Goal: Task Accomplishment & Management: Use online tool/utility

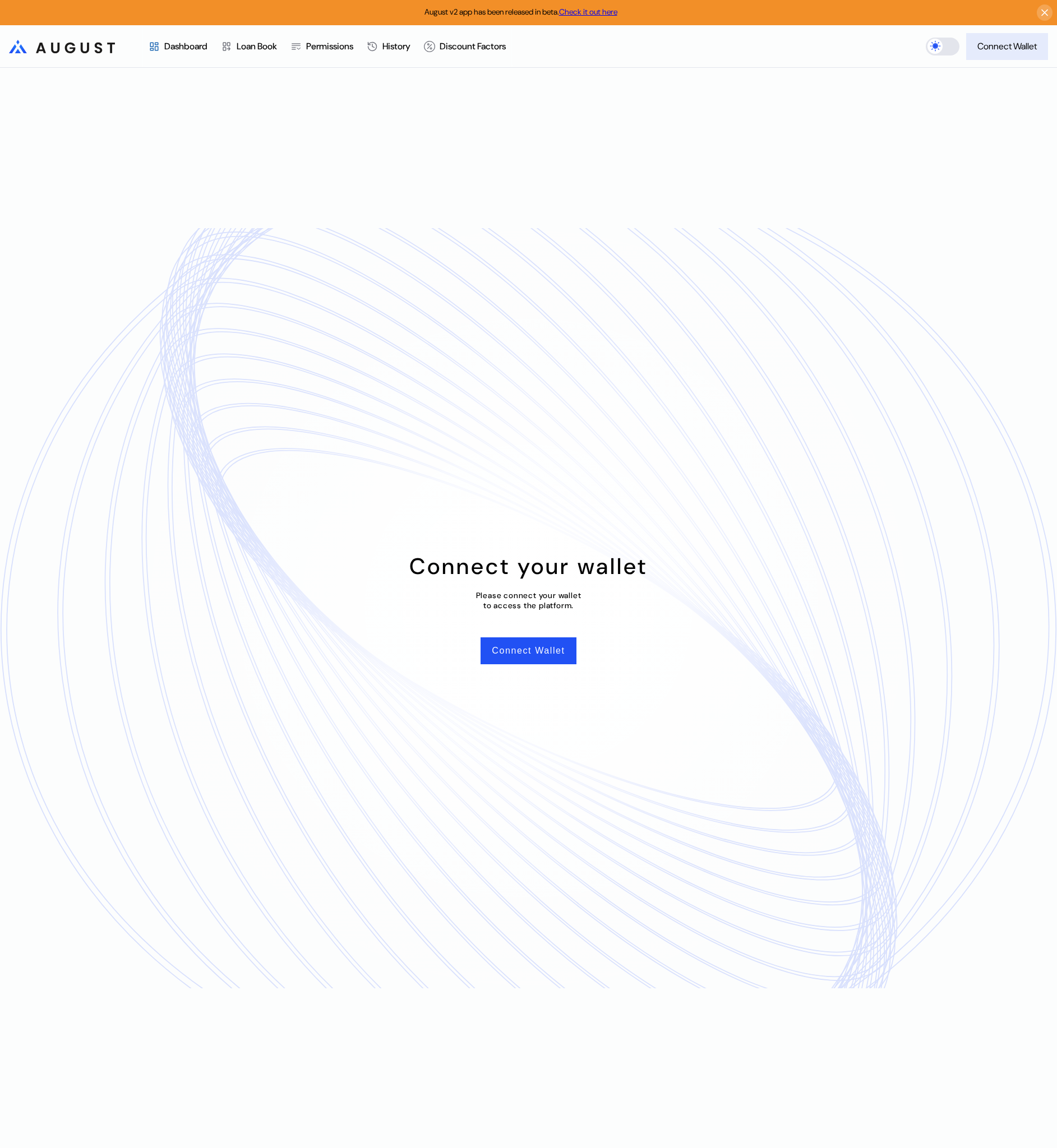
click at [985, 40] on div "Connect Wallet" at bounding box center [1007, 46] width 59 height 12
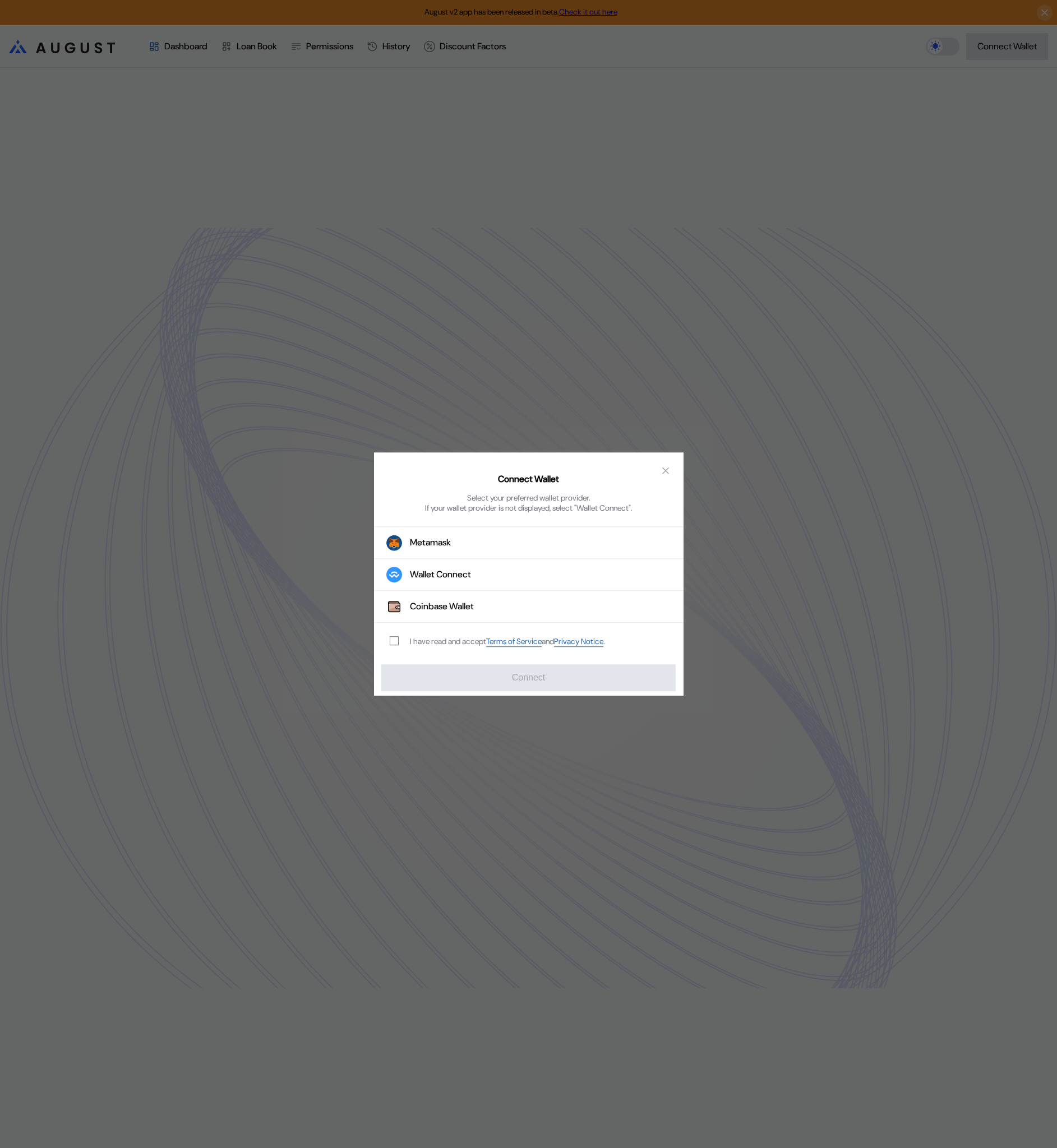
click at [553, 653] on div "I have read and accept Terms of Service and Privacy Notice ." at bounding box center [495, 641] width 242 height 37
click at [858, 125] on div "Connect Wallet Select your preferred wallet provider. If your wallet provider i…" at bounding box center [528, 574] width 1057 height 1148
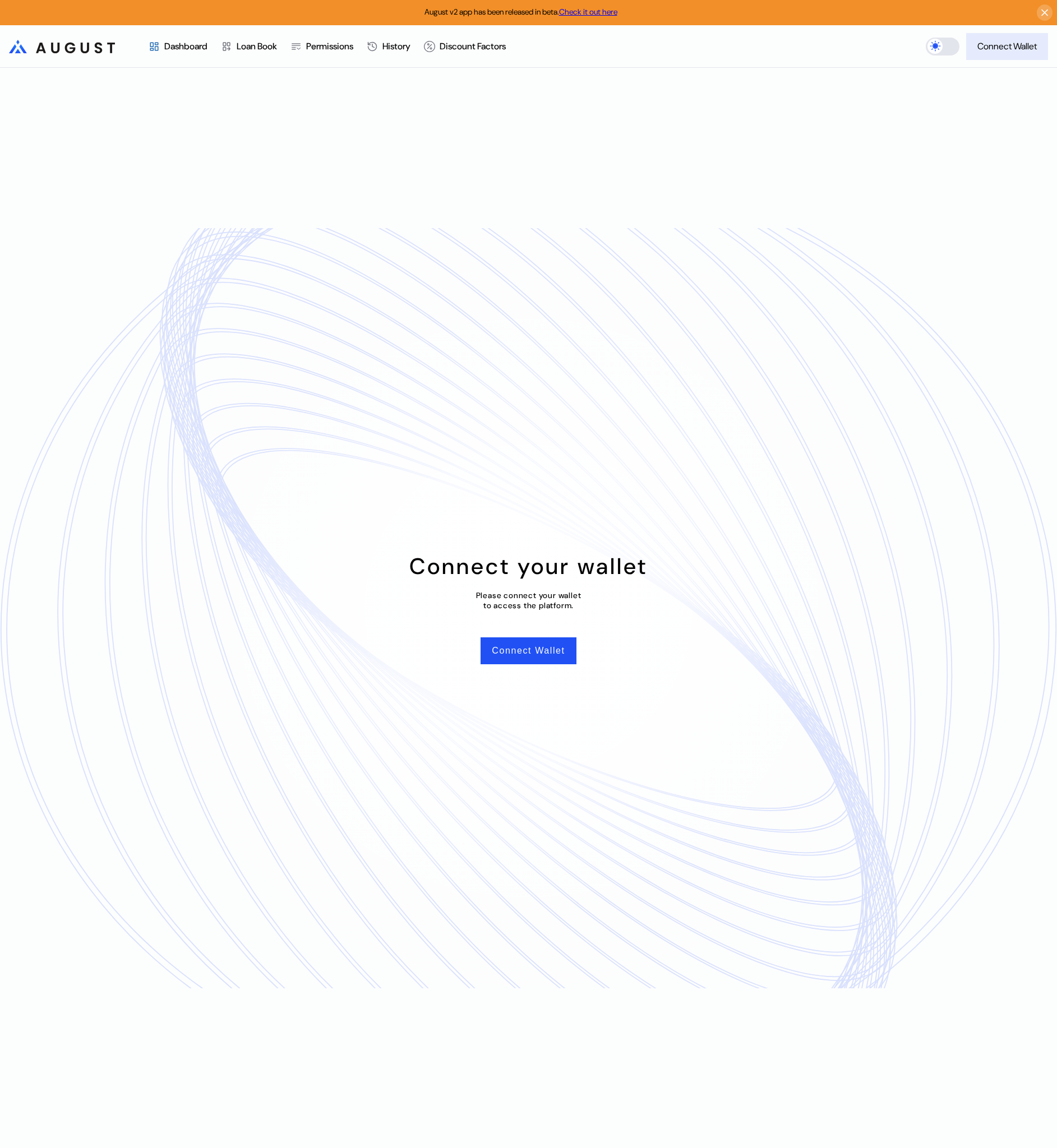
click at [1002, 42] on div "Connect Wallet" at bounding box center [1007, 46] width 59 height 12
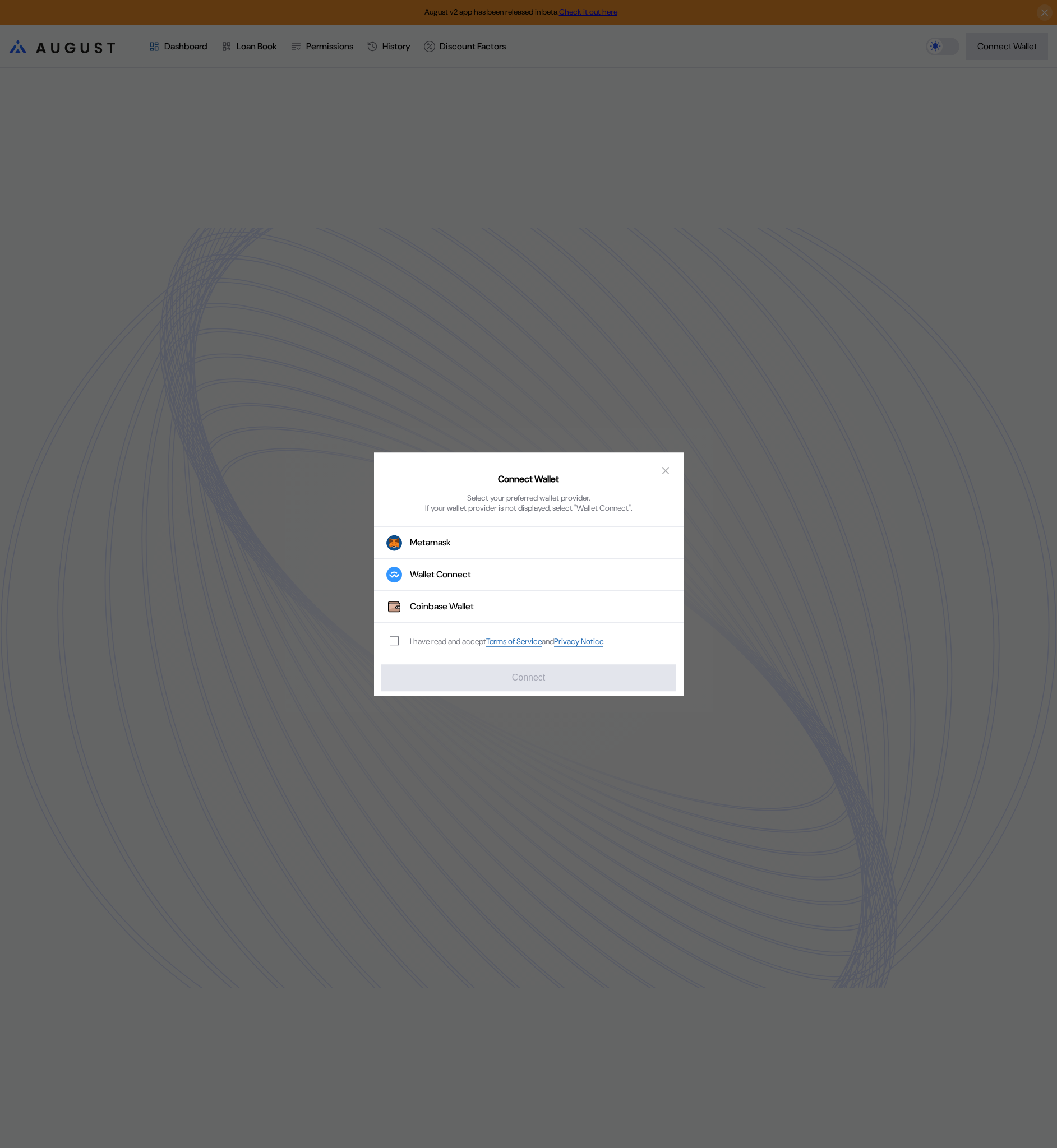
click at [395, 632] on div "I have read and accept Terms of Service and Privacy Notice ." at bounding box center [495, 641] width 242 height 37
click at [400, 634] on div "I have read and accept Terms of Service and Privacy Notice ." at bounding box center [495, 641] width 242 height 37
click at [398, 643] on label "modal" at bounding box center [394, 641] width 9 height 9
click at [432, 585] on button "Wallet Connect" at bounding box center [528, 575] width 309 height 32
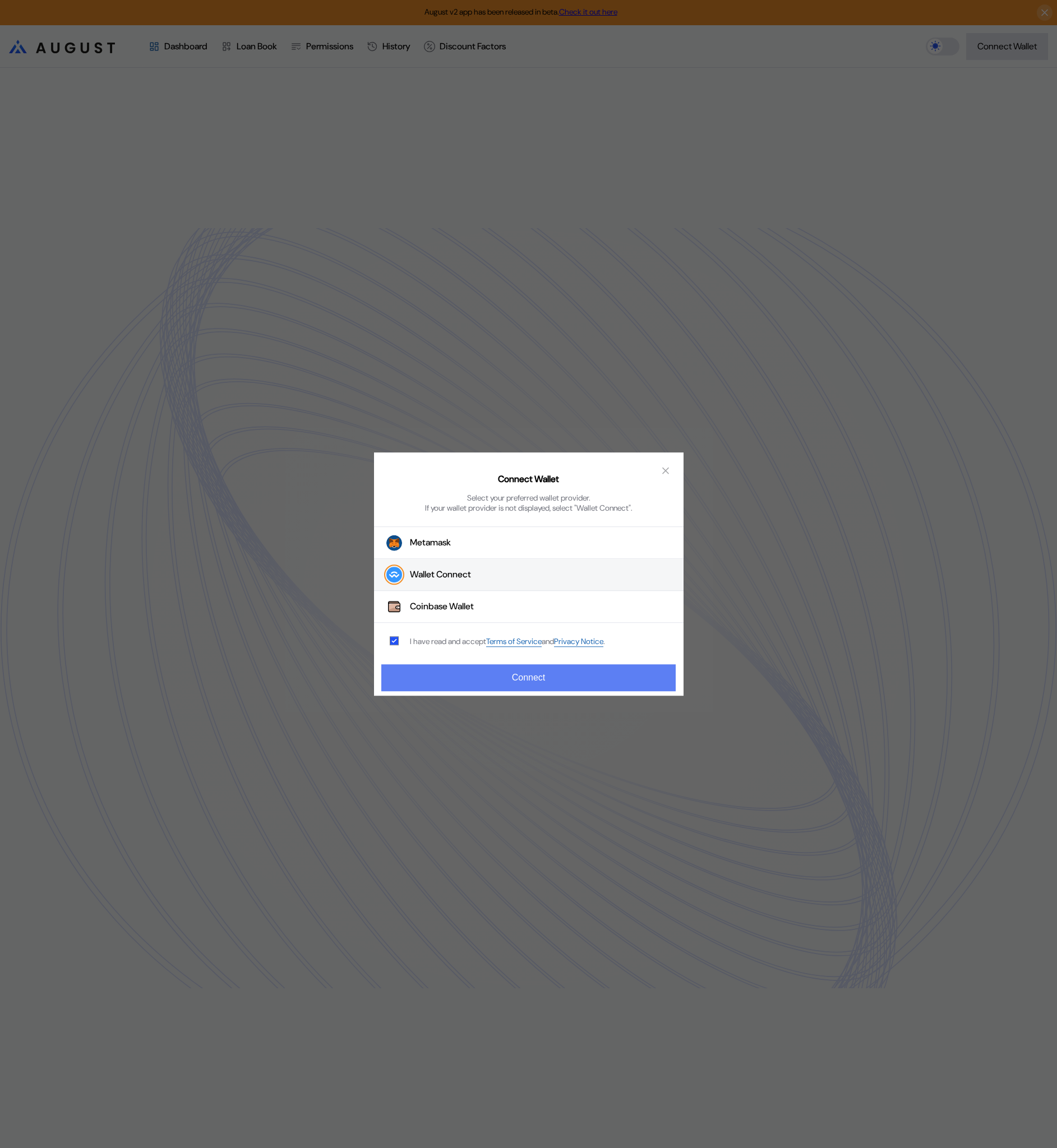
click at [471, 691] on button "Connect" at bounding box center [528, 677] width 294 height 27
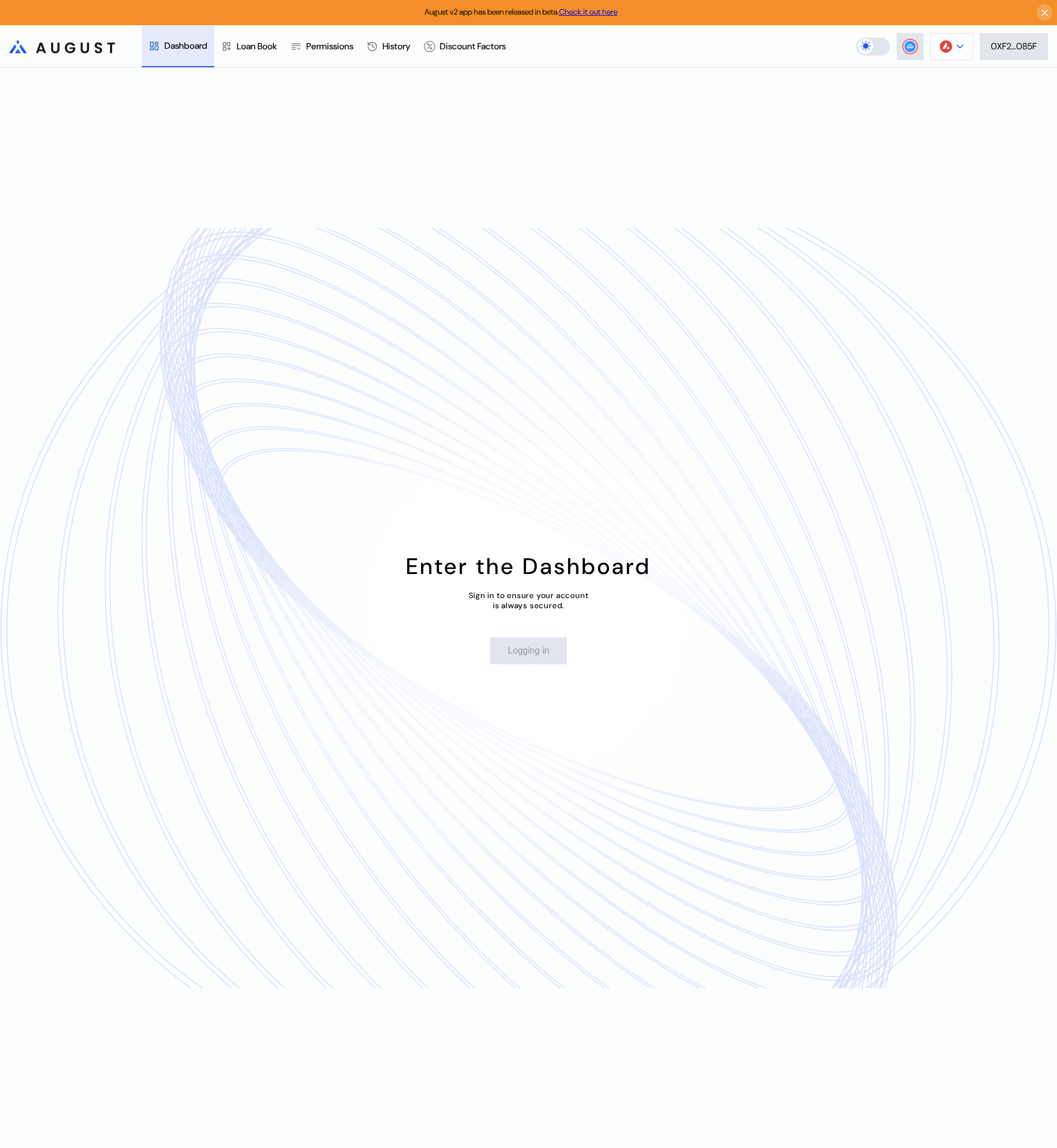
click at [953, 50] on button at bounding box center [951, 46] width 42 height 27
click at [943, 128] on button "Arbitrum One" at bounding box center [916, 132] width 112 height 27
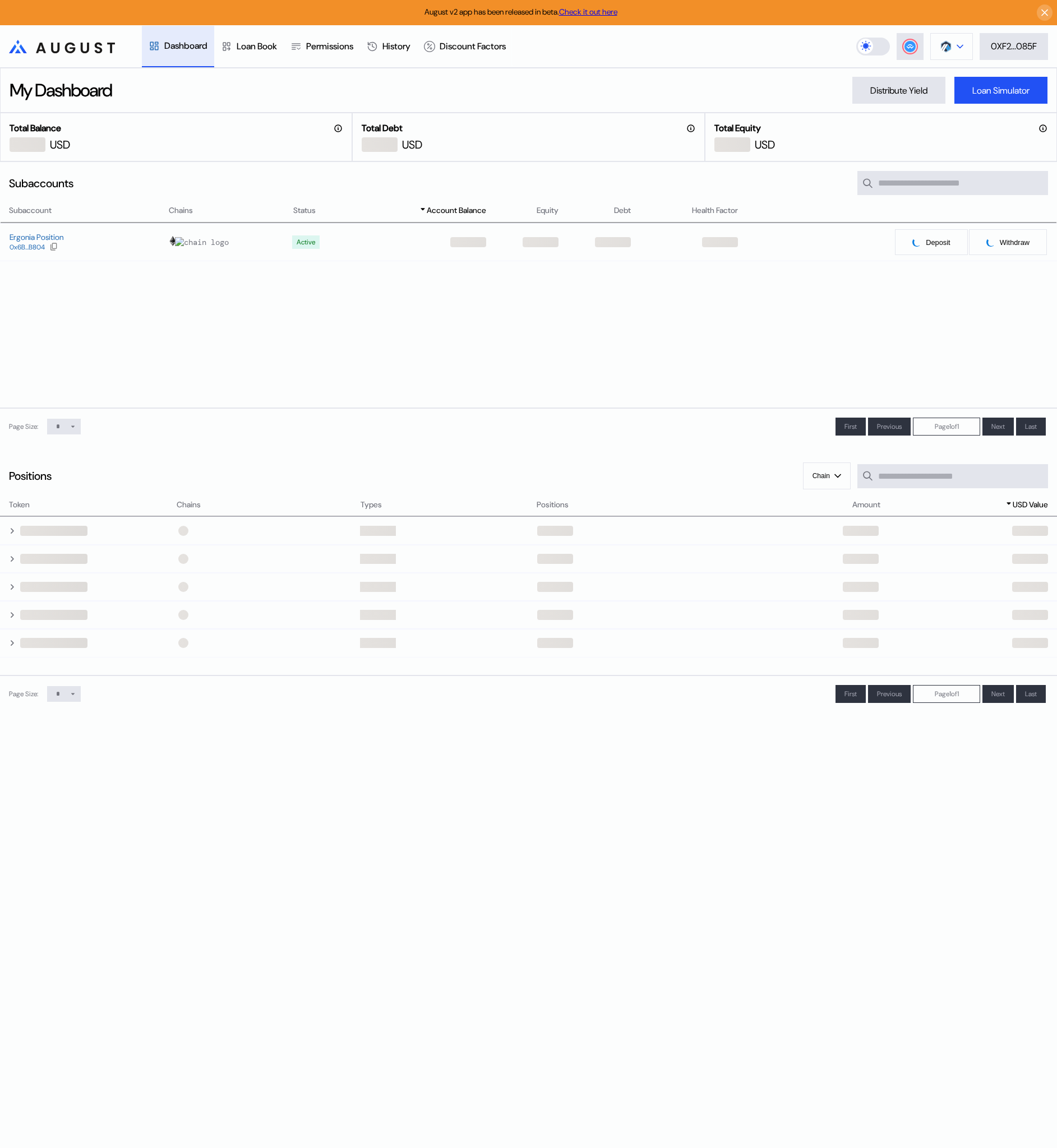
click at [956, 50] on div at bounding box center [960, 46] width 7 height 8
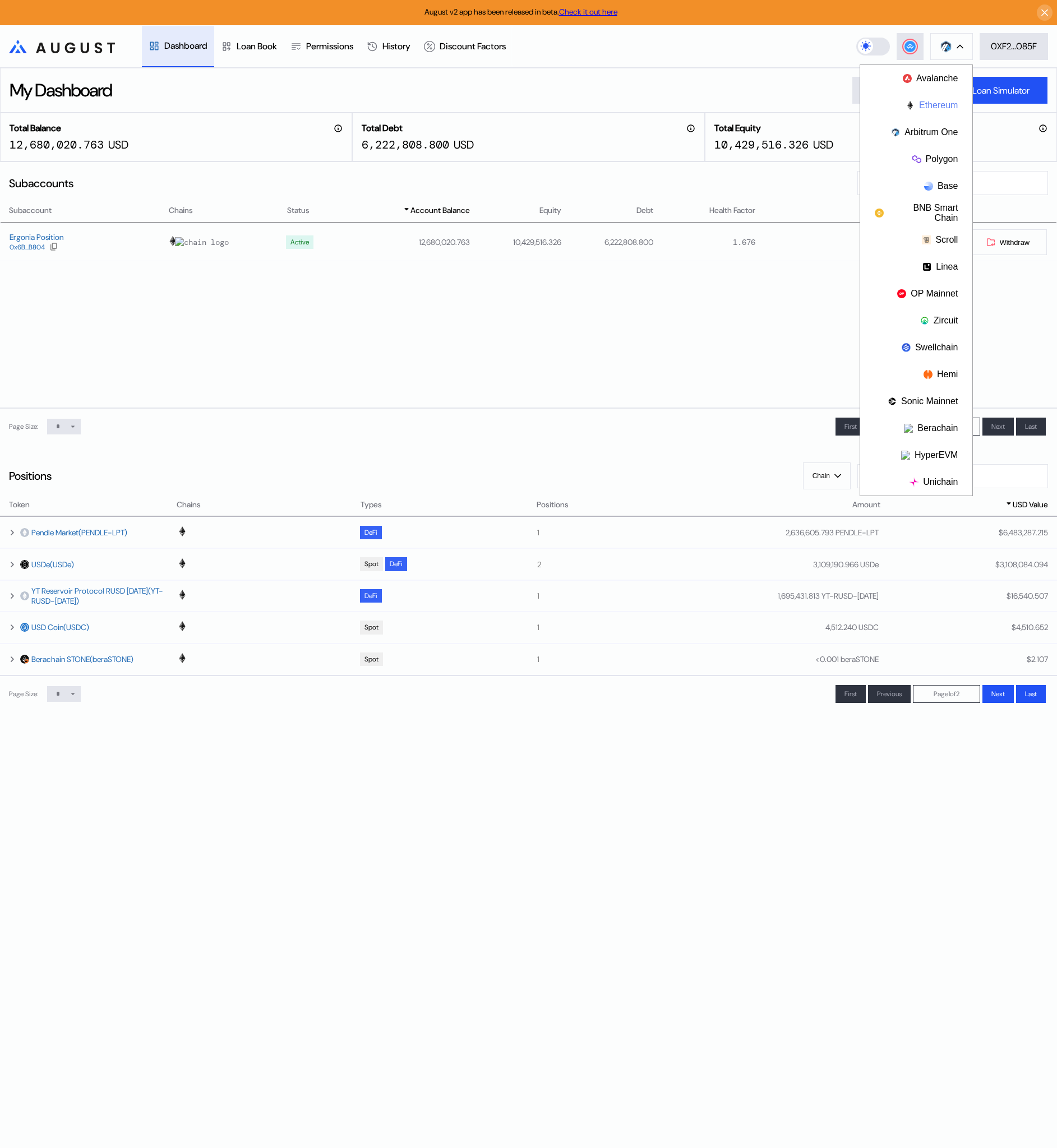
click at [934, 99] on button "Ethereum" at bounding box center [916, 105] width 112 height 27
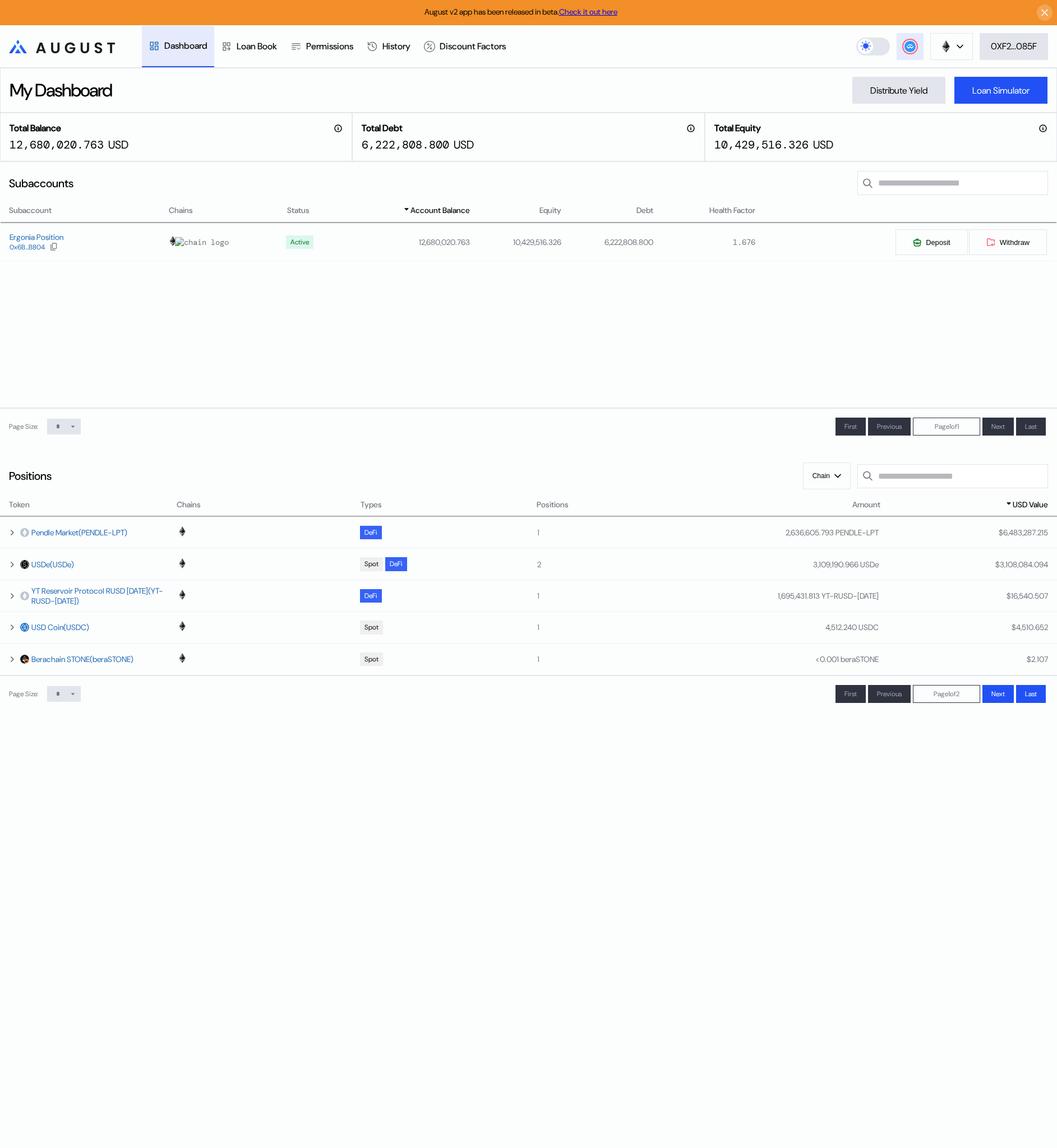
click at [901, 55] on button at bounding box center [910, 46] width 27 height 27
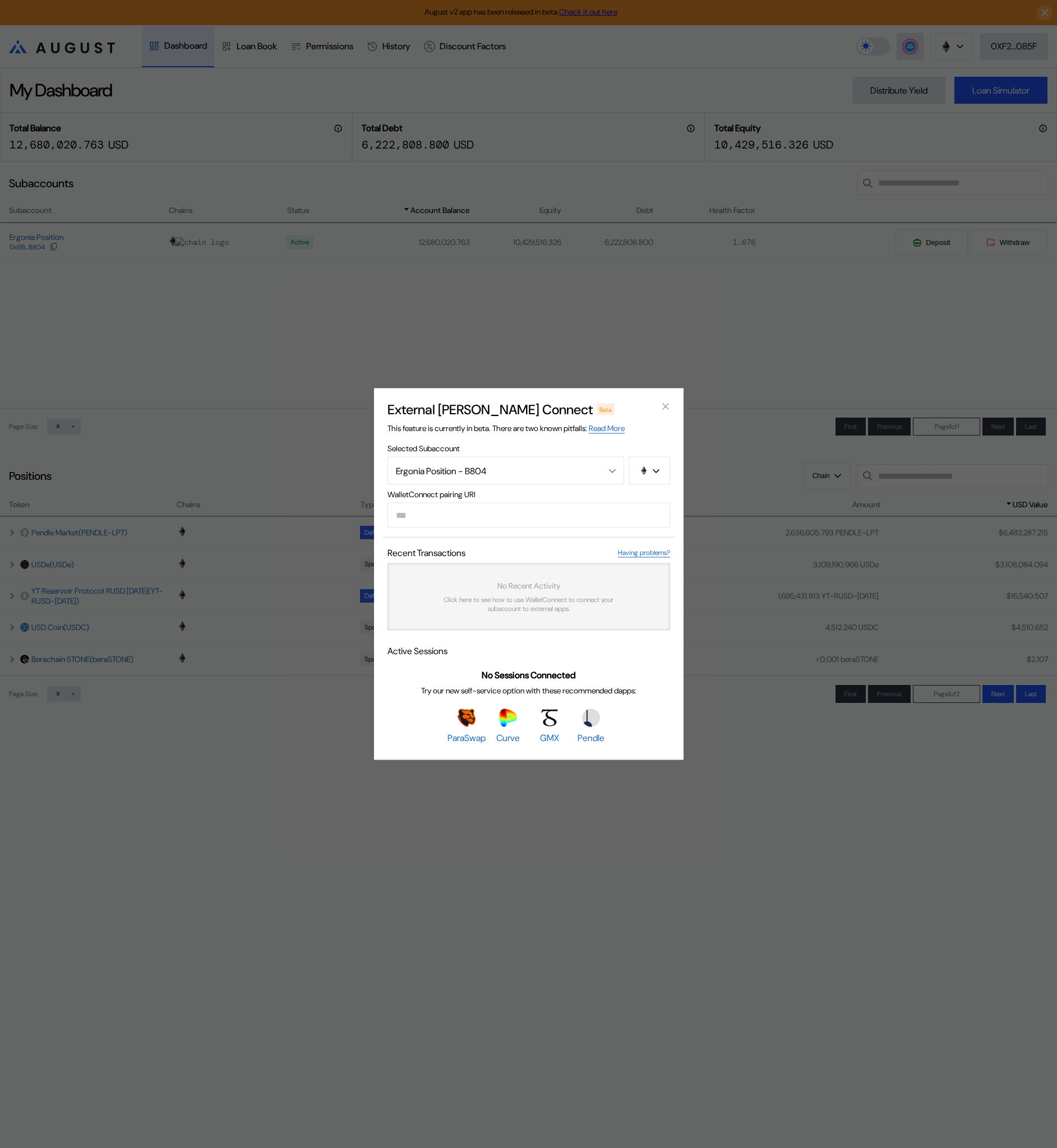
type input "**********"
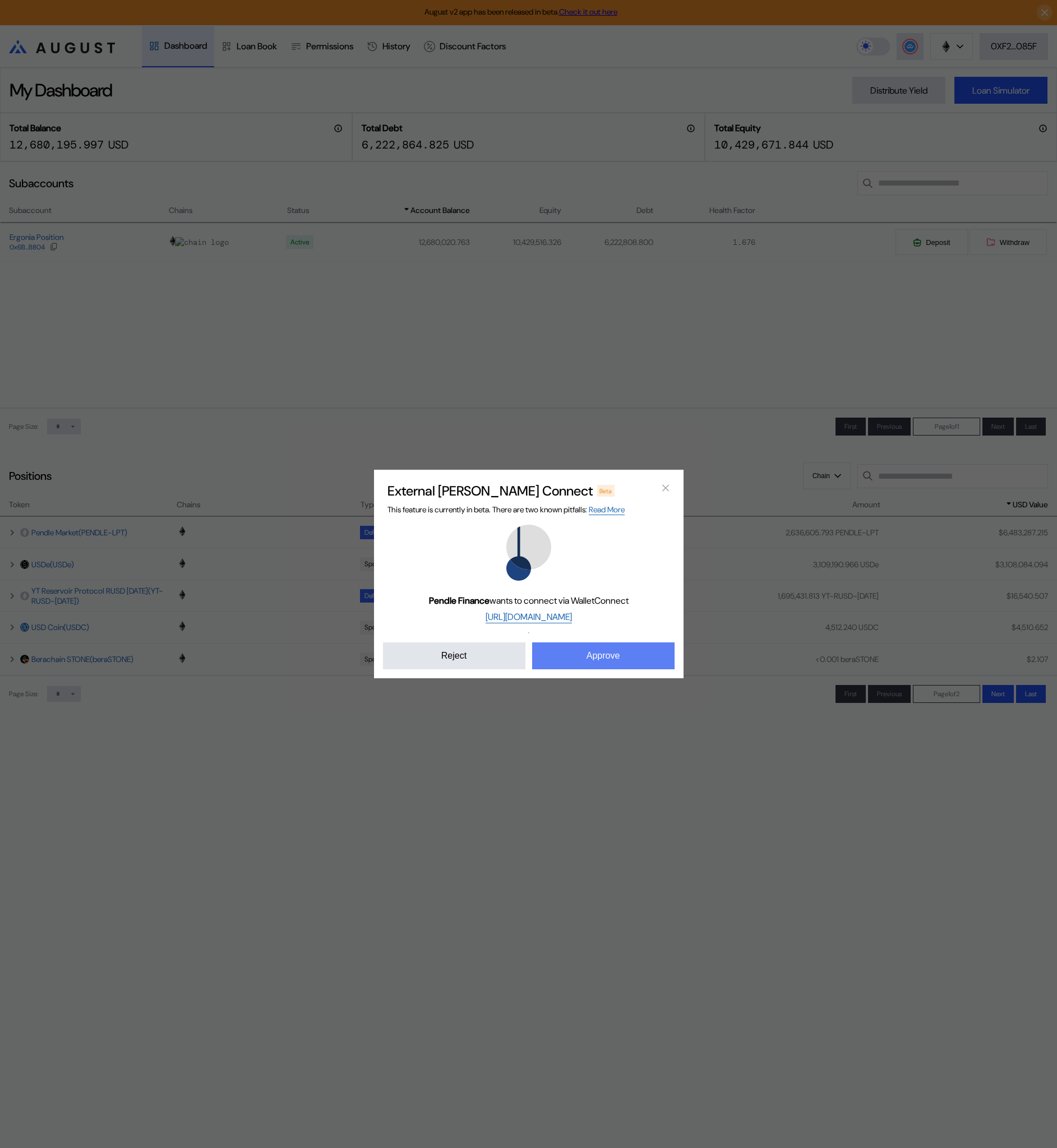
click at [563, 655] on button "Approve" at bounding box center [603, 656] width 142 height 27
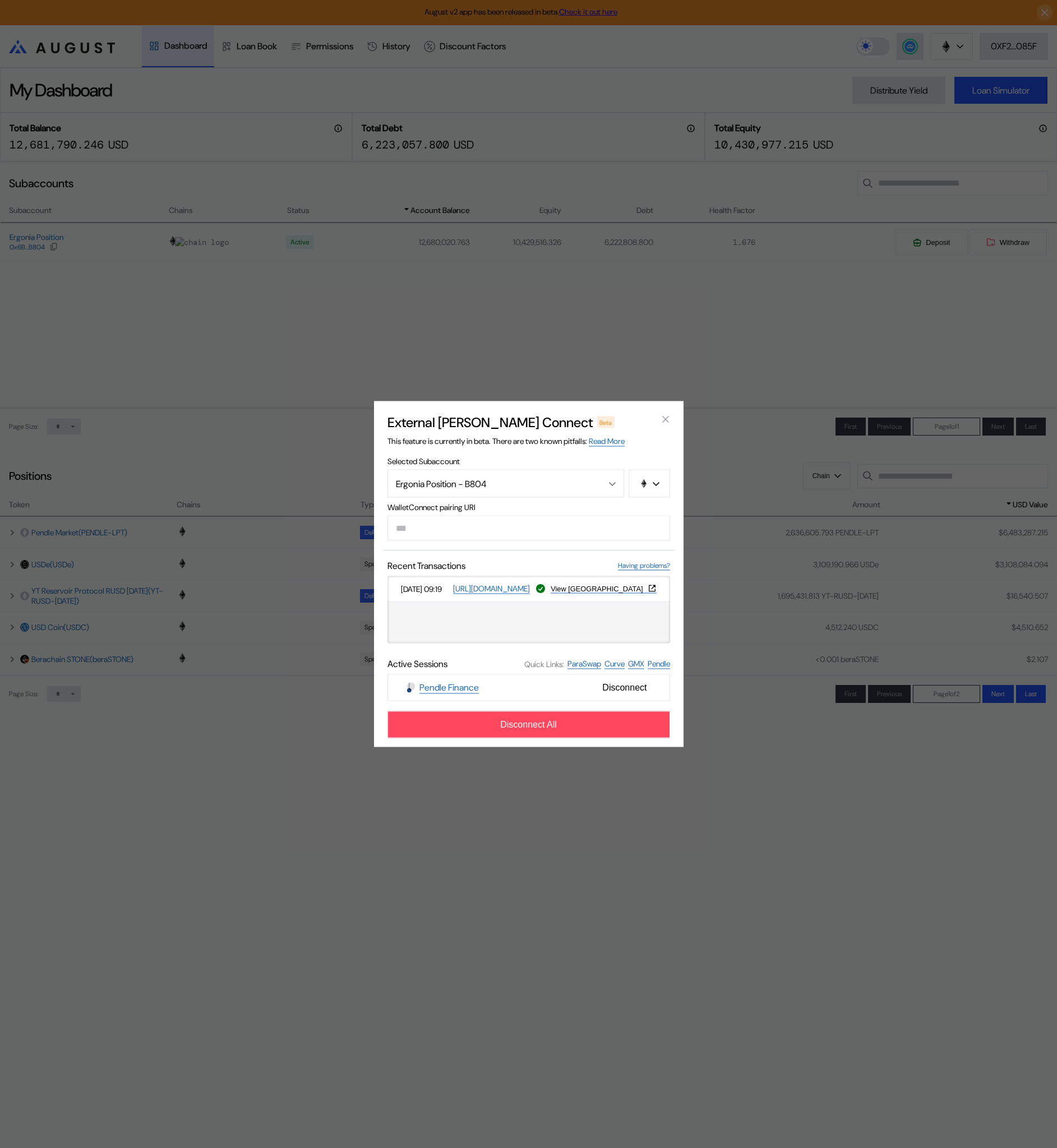
click at [788, 595] on div "External [PERSON_NAME] Connect Beta This feature is currently in beta. There ar…" at bounding box center [528, 574] width 1057 height 1148
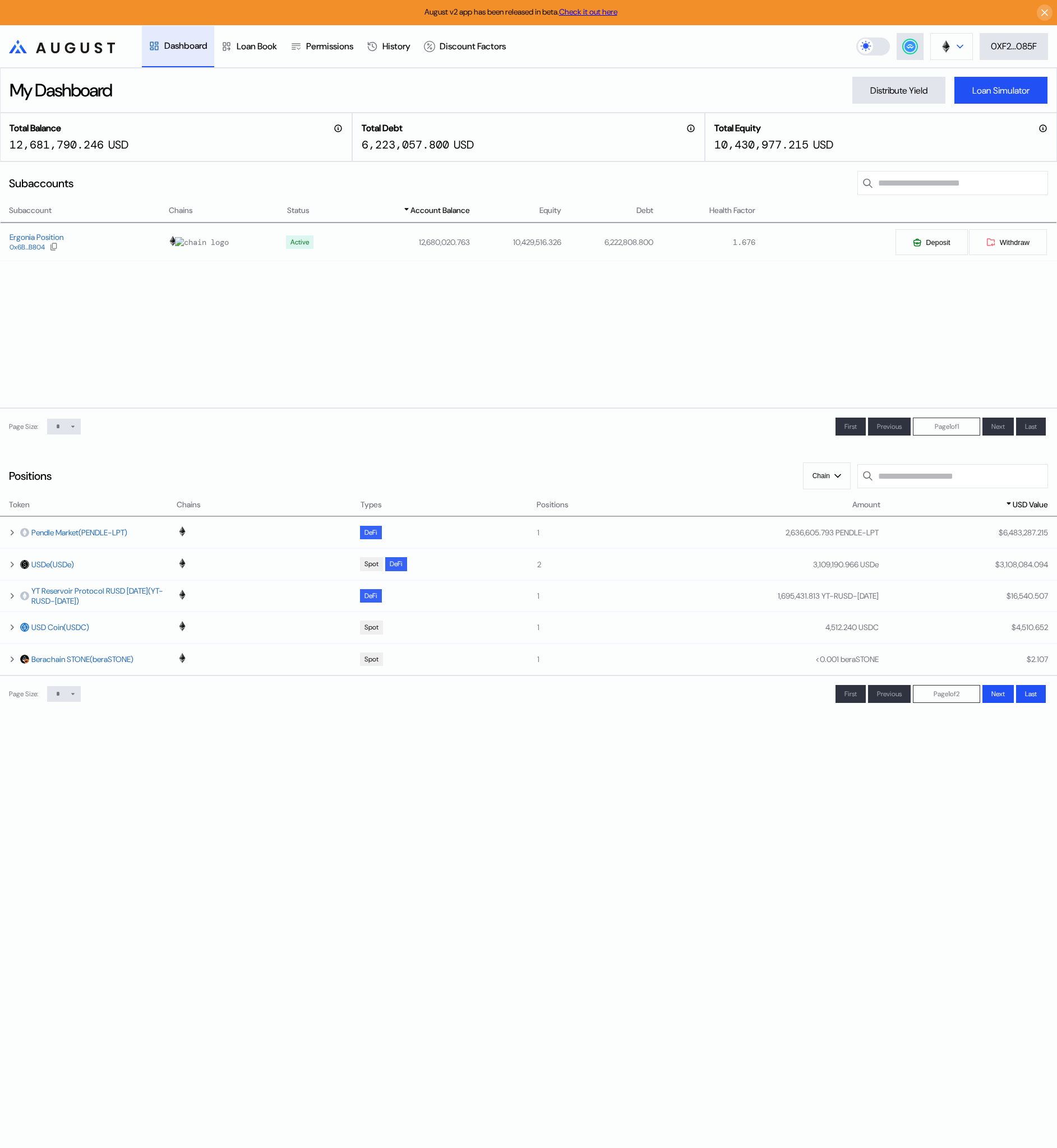
click at [951, 46] on button at bounding box center [951, 46] width 42 height 27
drag, startPoint x: 575, startPoint y: 372, endPoint x: 521, endPoint y: 343, distance: 61.3
click at [575, 369] on div "Subaccount Chains Status Account Balance Equity Debt Health Factor Ergonia Posi…" at bounding box center [528, 306] width 1057 height 204
click at [15, 537] on icon at bounding box center [12, 533] width 9 height 9
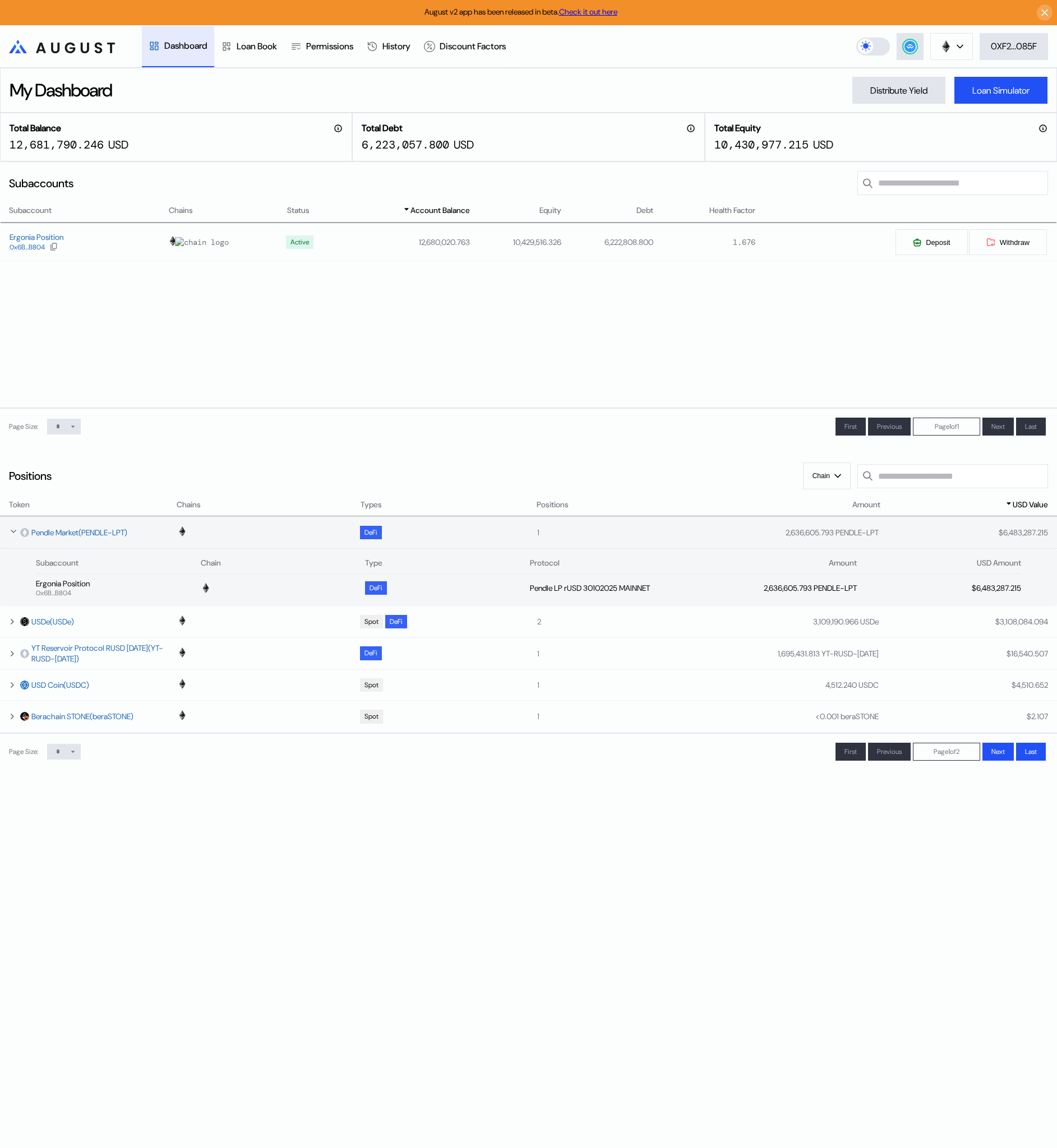
click at [15, 536] on icon at bounding box center [13, 531] width 9 height 9
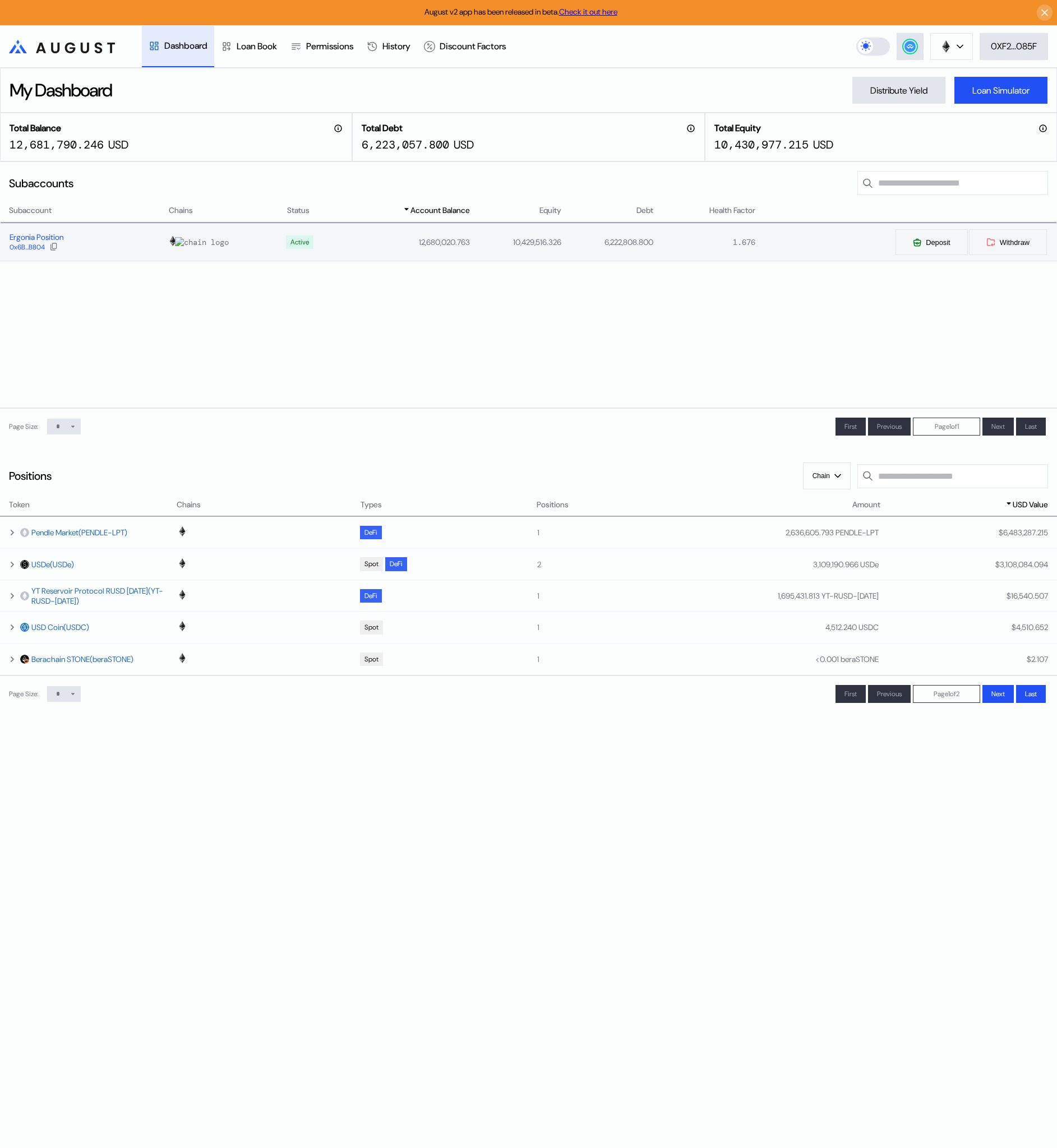
click at [48, 242] on div "Ergonia Position" at bounding box center [36, 237] width 54 height 10
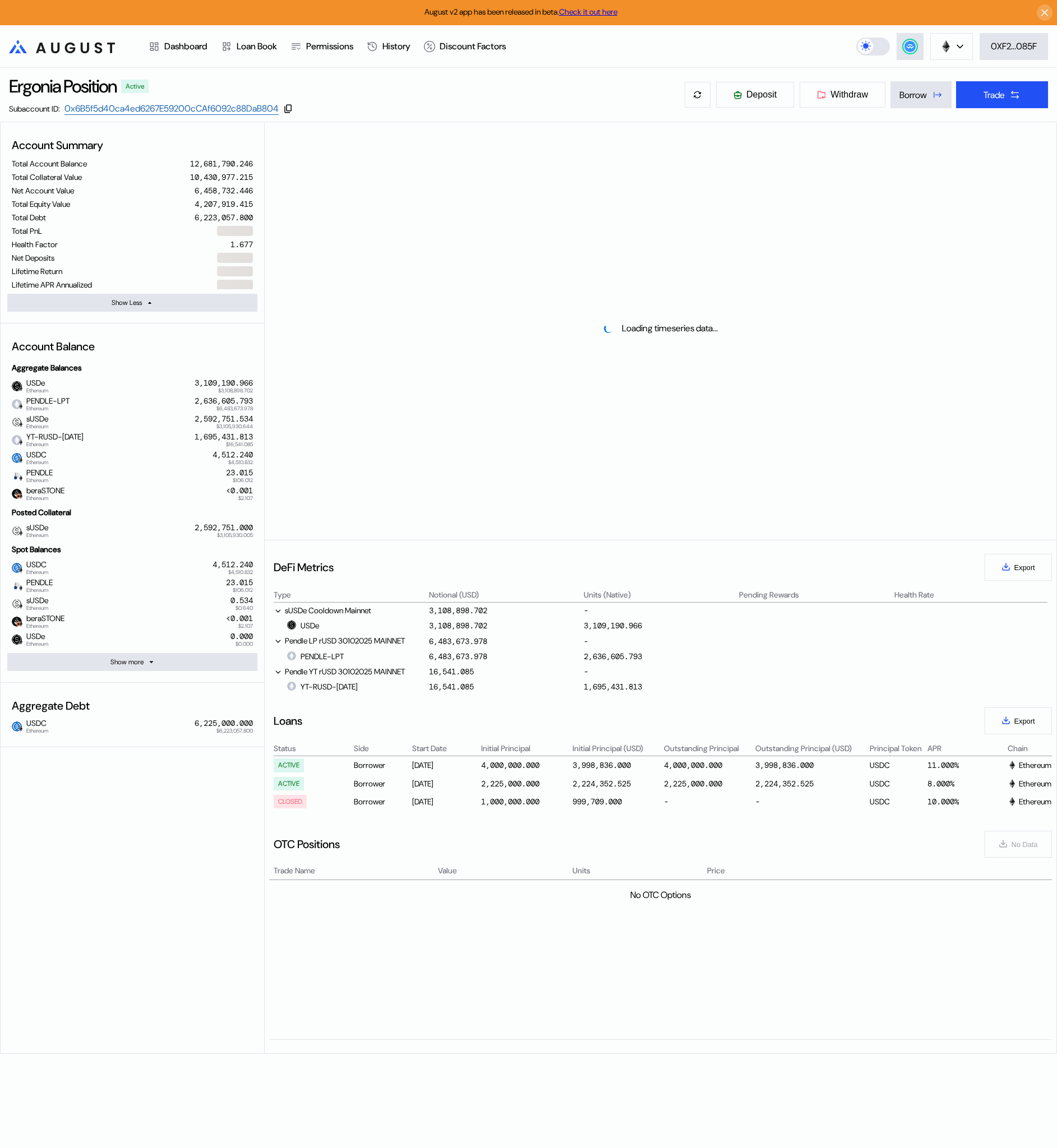
select select "*"
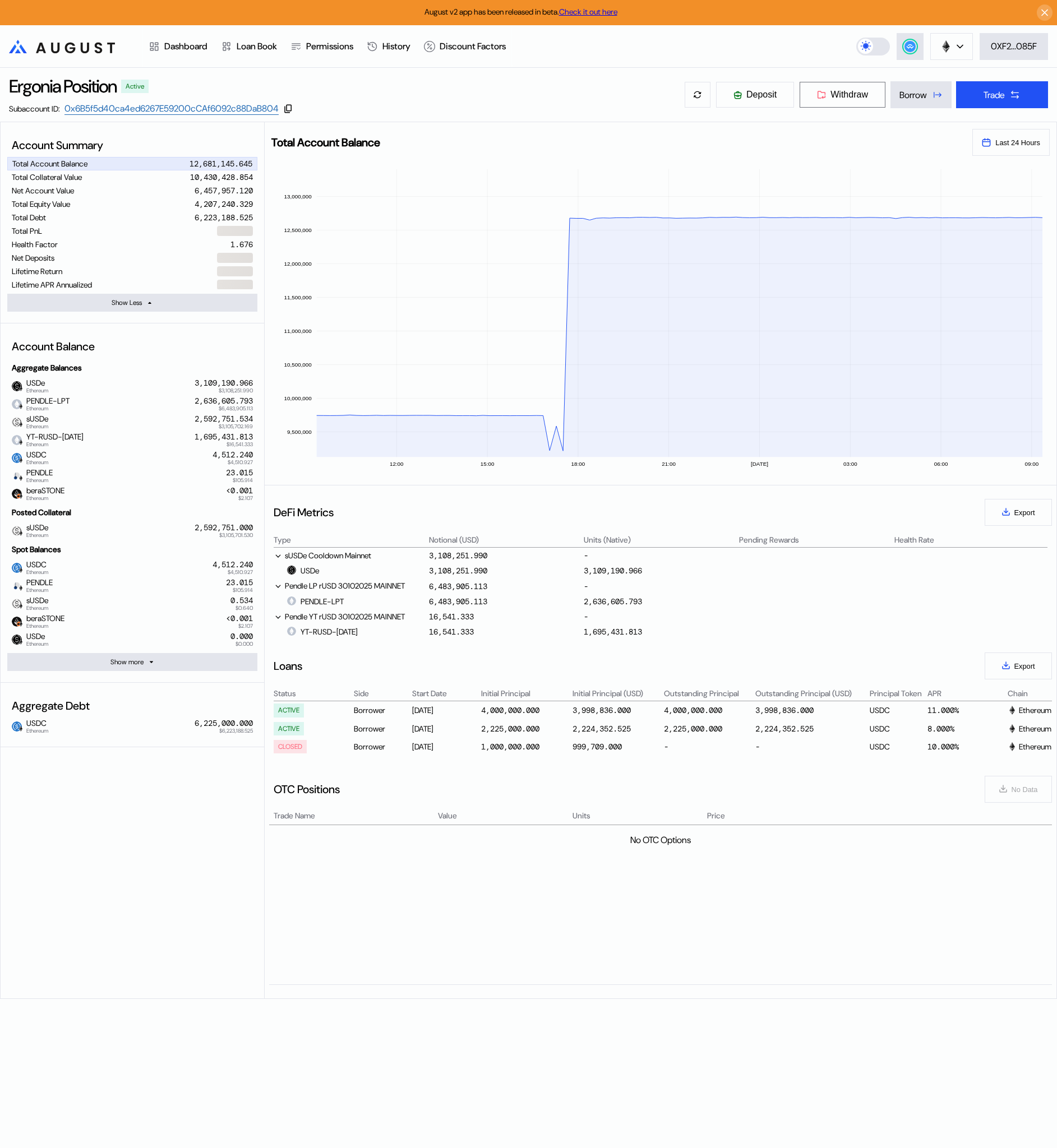
click at [831, 96] on span "Withdraw" at bounding box center [849, 95] width 37 height 10
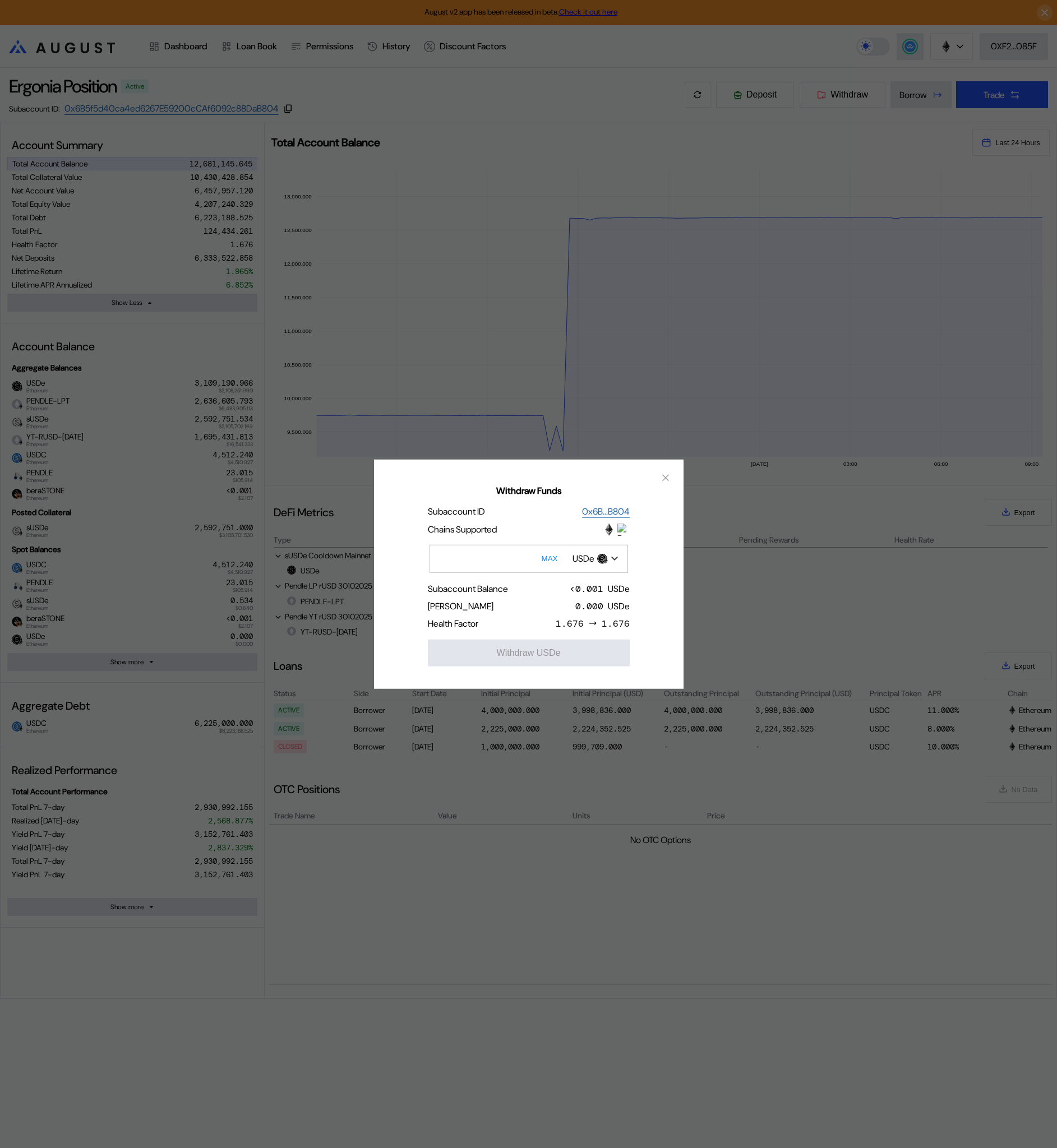
click at [615, 557] on img "Open menu for selecting token for payment" at bounding box center [614, 559] width 7 height 5
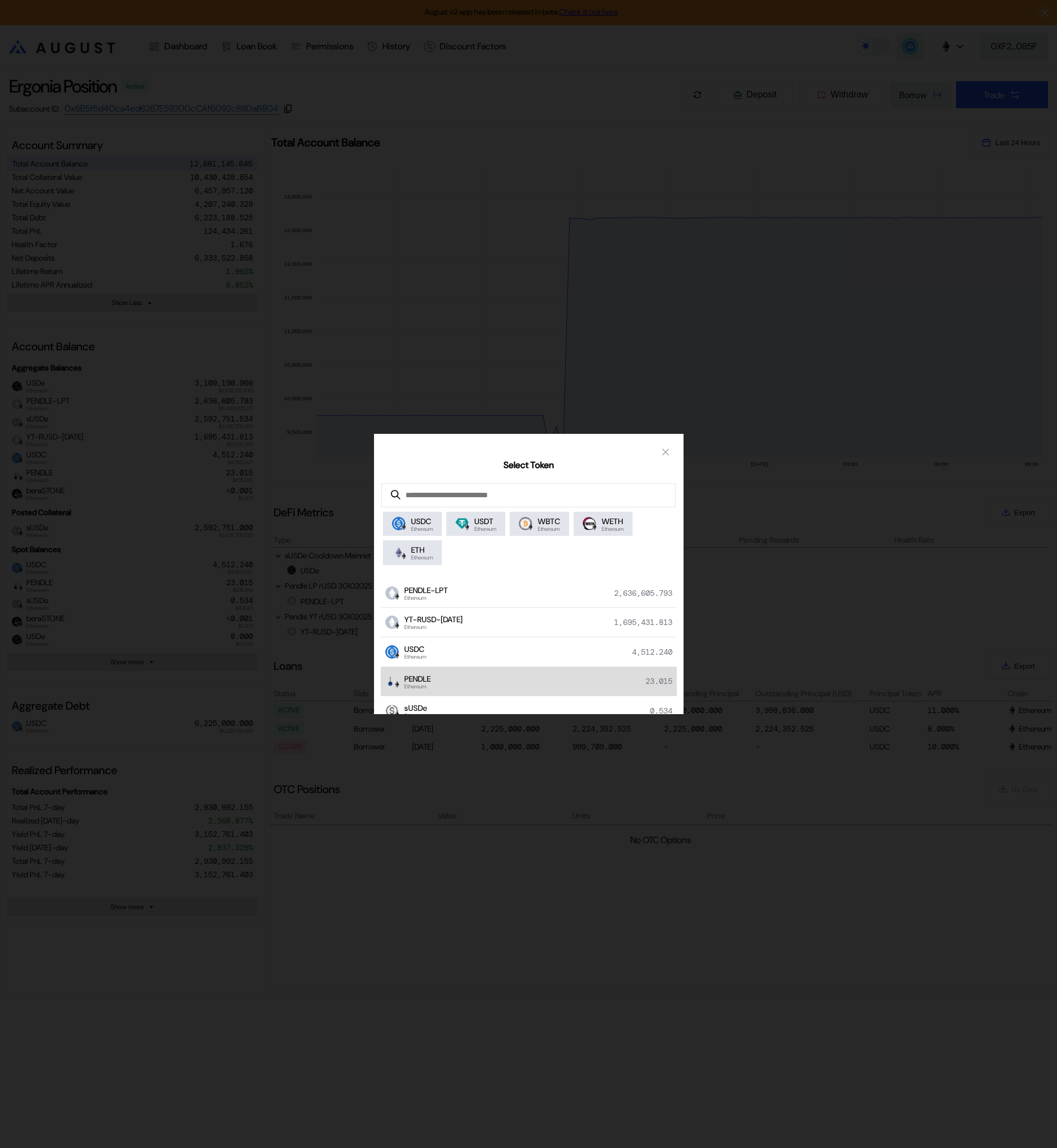
click at [481, 682] on div "PENDLE Ethereum 23.015" at bounding box center [529, 682] width 296 height 30
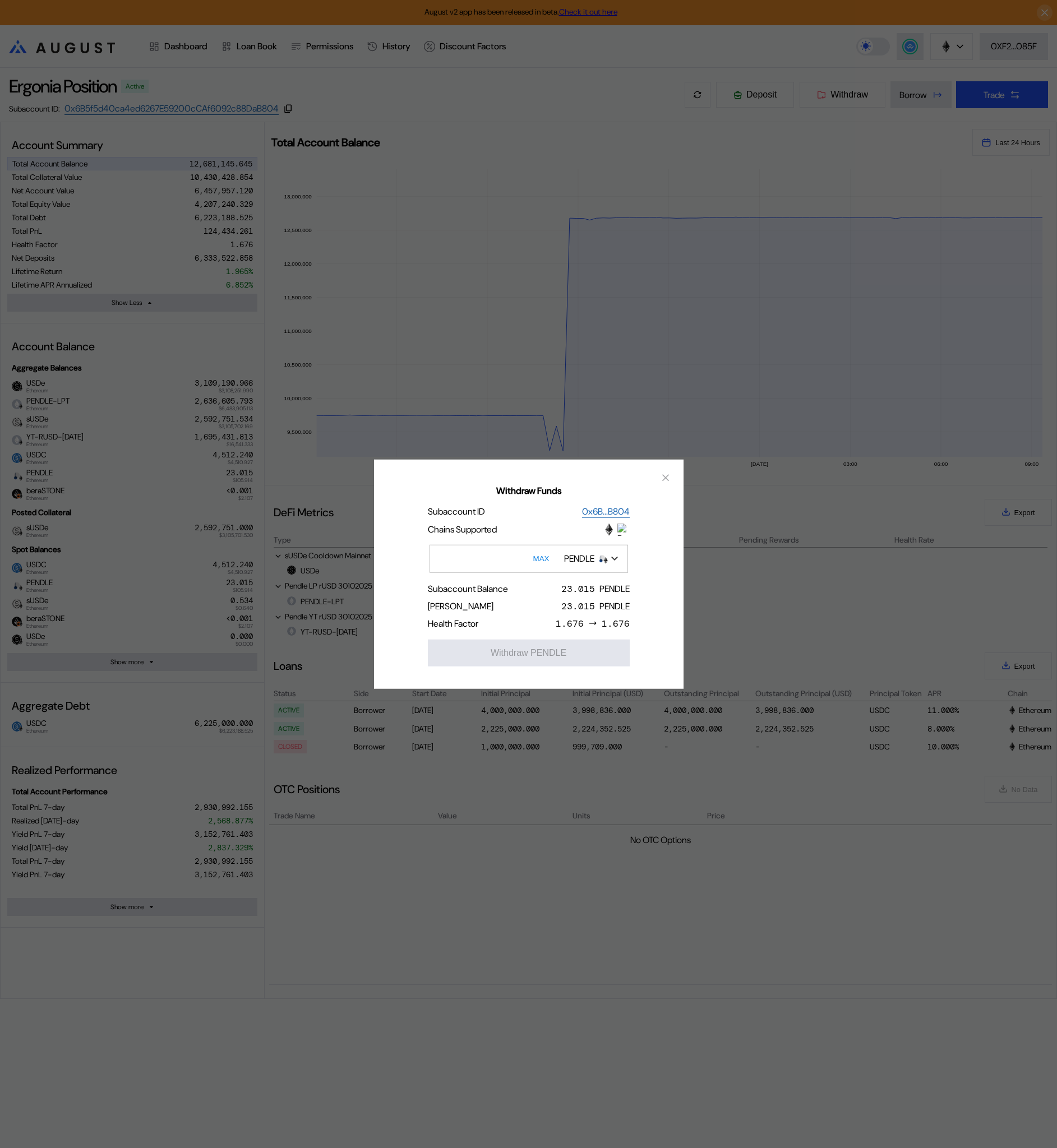
click at [531, 561] on button "MAX" at bounding box center [541, 558] width 23 height 26
type input "**********"
click at [525, 659] on button "Withdraw PENDLE" at bounding box center [528, 653] width 202 height 27
